Goal: Information Seeking & Learning: Learn about a topic

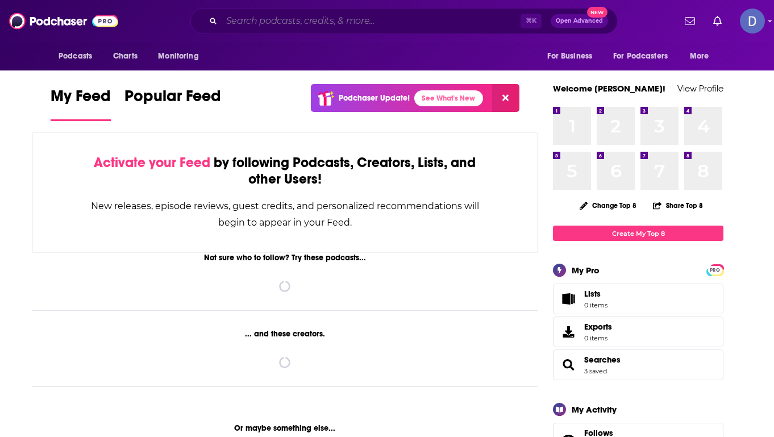
click at [310, 22] on input "Search podcasts, credits, & more..." at bounding box center [371, 21] width 299 height 18
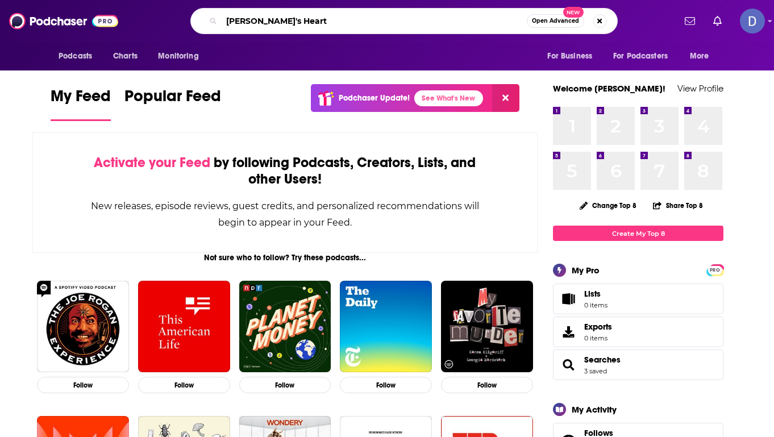
type input "[PERSON_NAME]'s Heart"
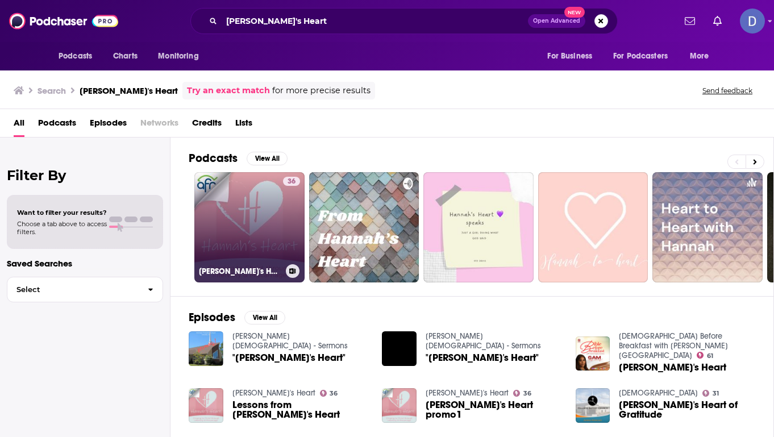
click at [252, 218] on link "36 [PERSON_NAME]'s Heart" at bounding box center [249, 227] width 110 height 110
